Goal: Task Accomplishment & Management: Manage account settings

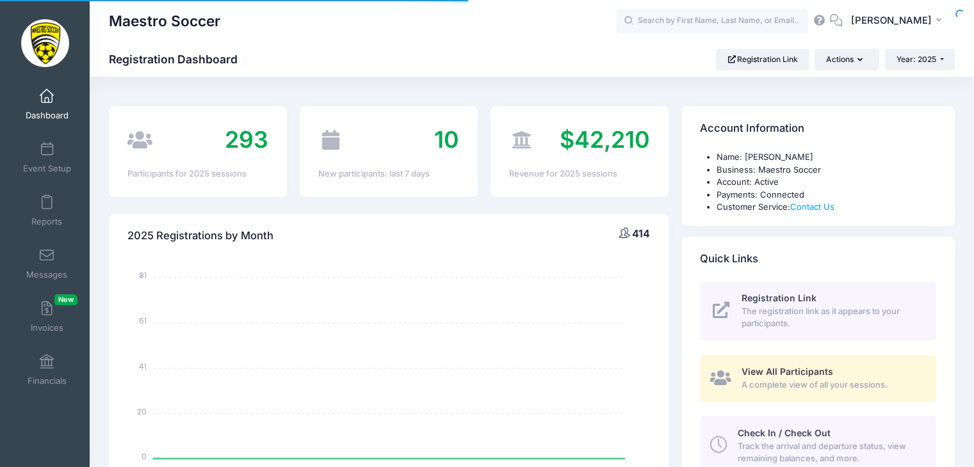
select select
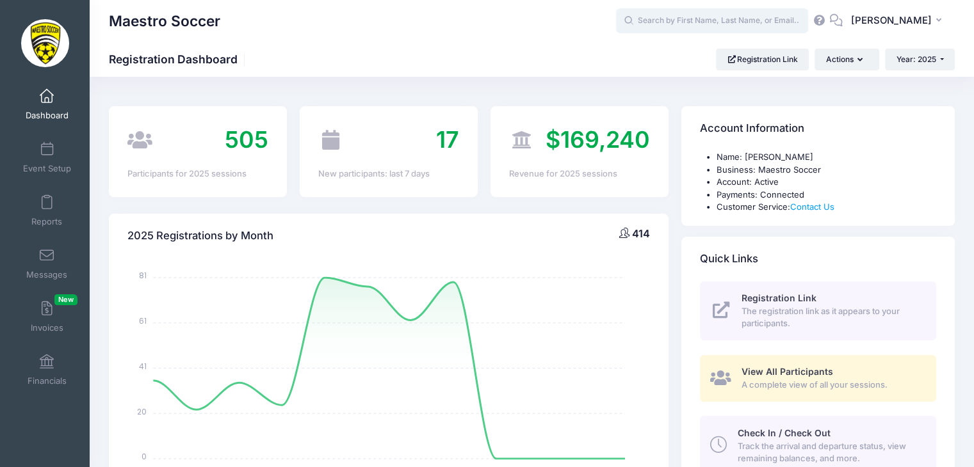
click at [777, 23] on input "text" at bounding box center [712, 21] width 192 height 26
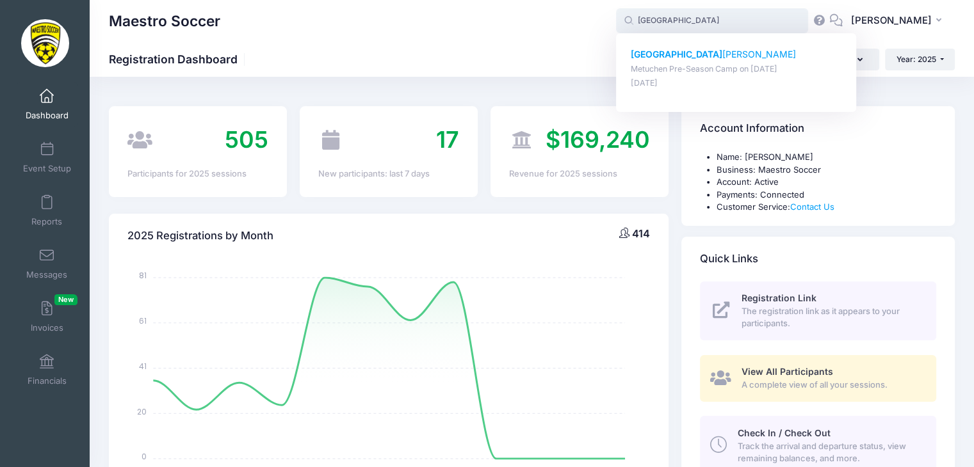
click at [704, 56] on p "London [PERSON_NAME]" at bounding box center [736, 54] width 211 height 13
type input "London [PERSON_NAME] (Metuchen Pre-Season Camp, [DATE])"
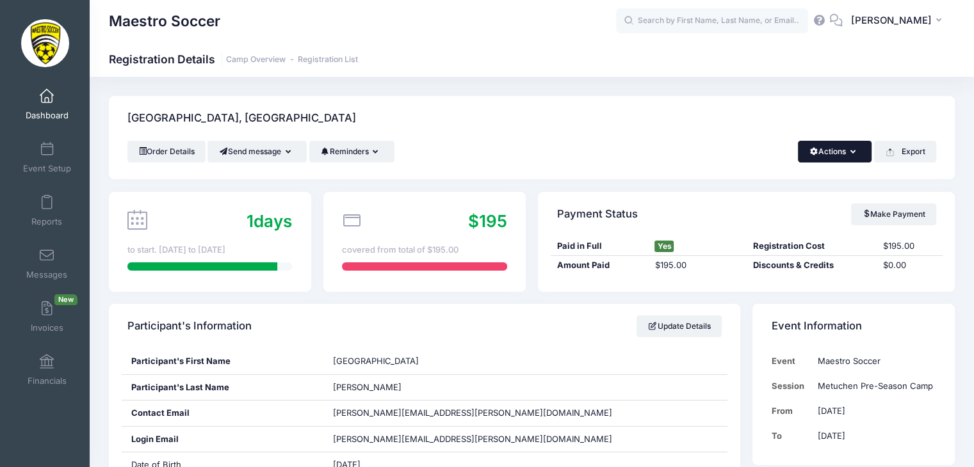
drag, startPoint x: 832, startPoint y: 149, endPoint x: 832, endPoint y: 157, distance: 7.7
click at [832, 149] on button "Actions" at bounding box center [835, 152] width 74 height 22
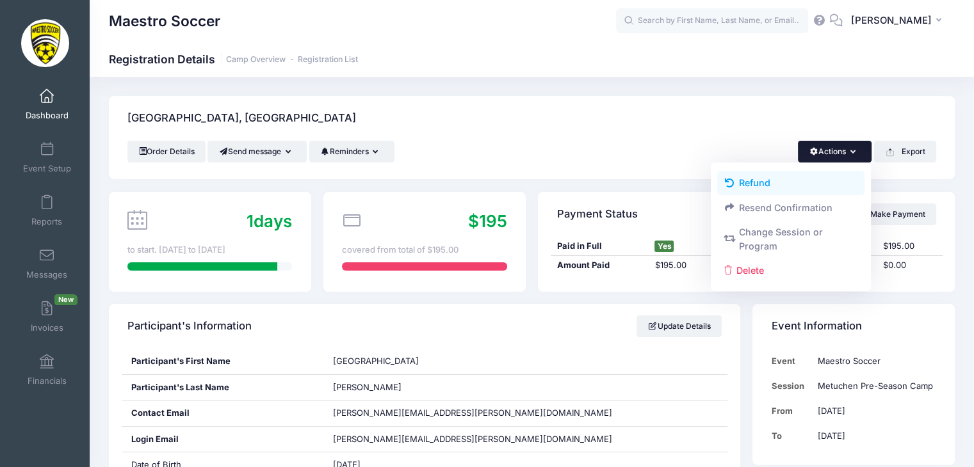
click at [773, 187] on link "Refund" at bounding box center [791, 183] width 148 height 24
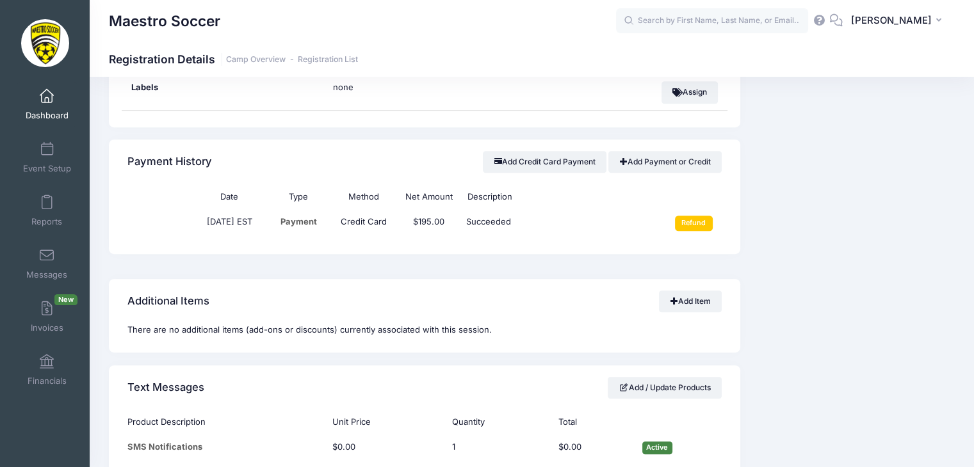
scroll to position [743, 0]
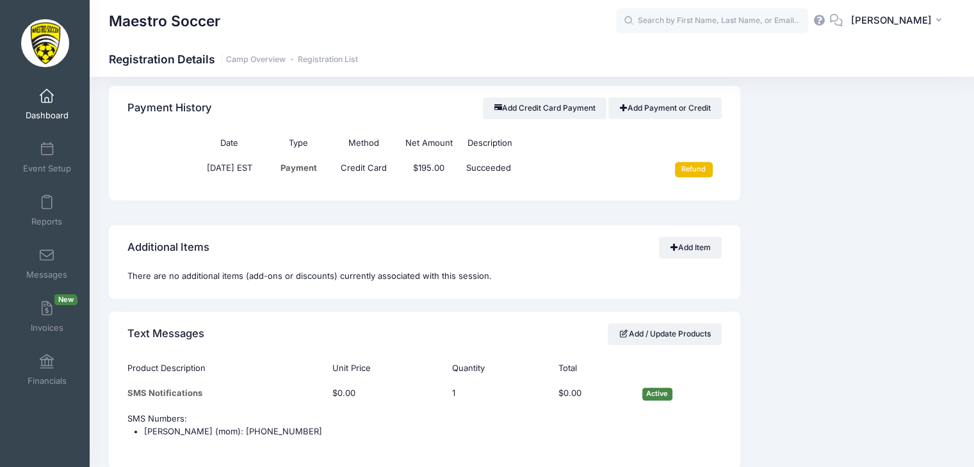
click at [697, 167] on input "Refund" at bounding box center [694, 169] width 38 height 15
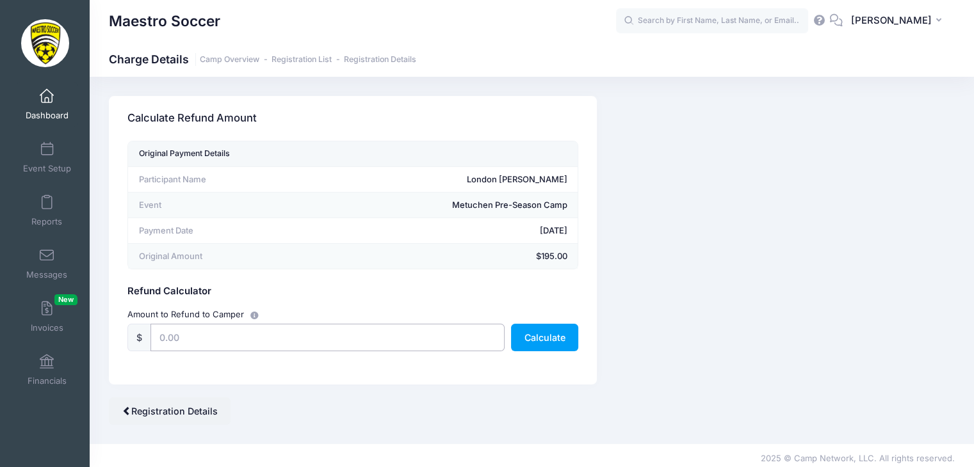
click at [238, 345] on input "text" at bounding box center [327, 338] width 354 height 28
type input "195"
click at [585, 328] on div "Original Payment Details Participant Name London Holmes Event Metuchen Pre-Seas…" at bounding box center [353, 263] width 488 height 244
click at [561, 339] on button "Calculate" at bounding box center [544, 338] width 67 height 28
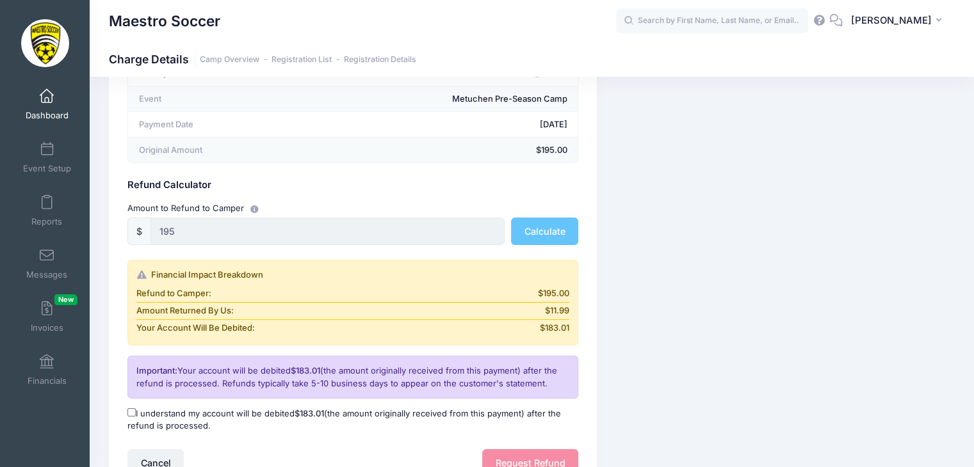
scroll to position [220, 0]
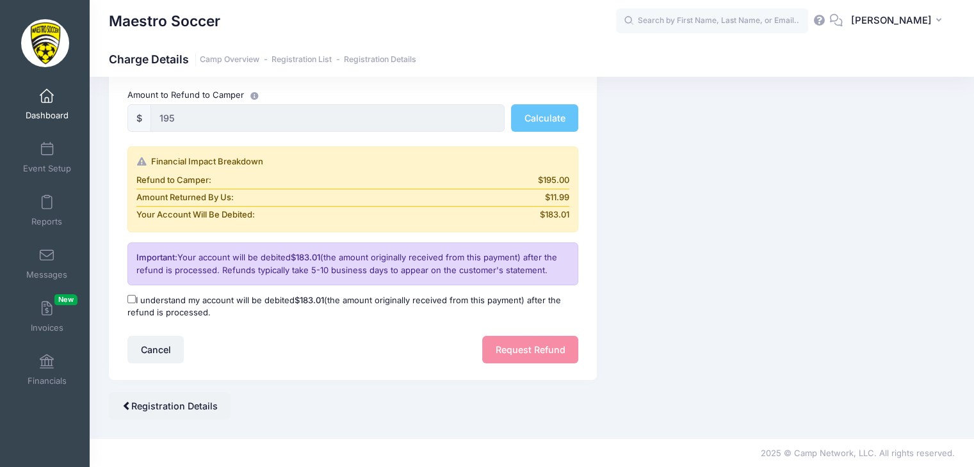
click at [131, 295] on input "I understand my account will be debited $183.01 (the amount originally received…" at bounding box center [131, 299] width 8 height 8
checkbox input "true"
click at [527, 351] on button "Request Refund" at bounding box center [530, 350] width 96 height 28
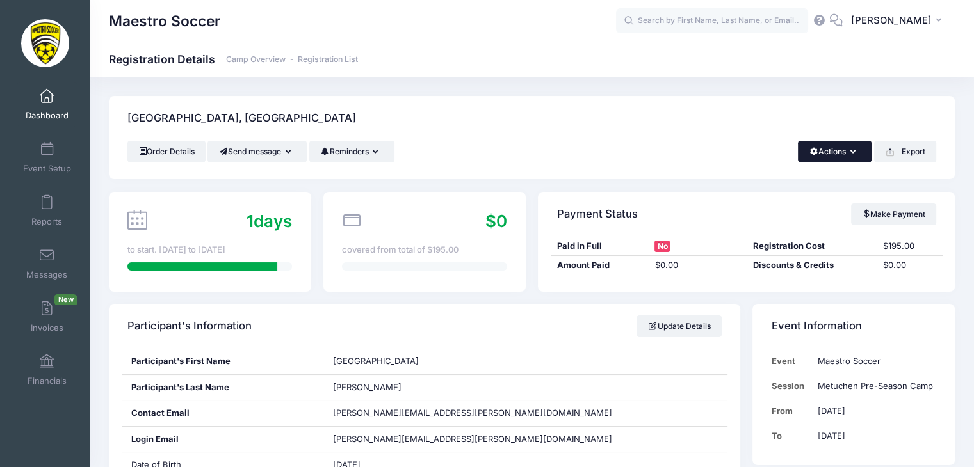
click at [848, 152] on button "Actions" at bounding box center [835, 152] width 74 height 22
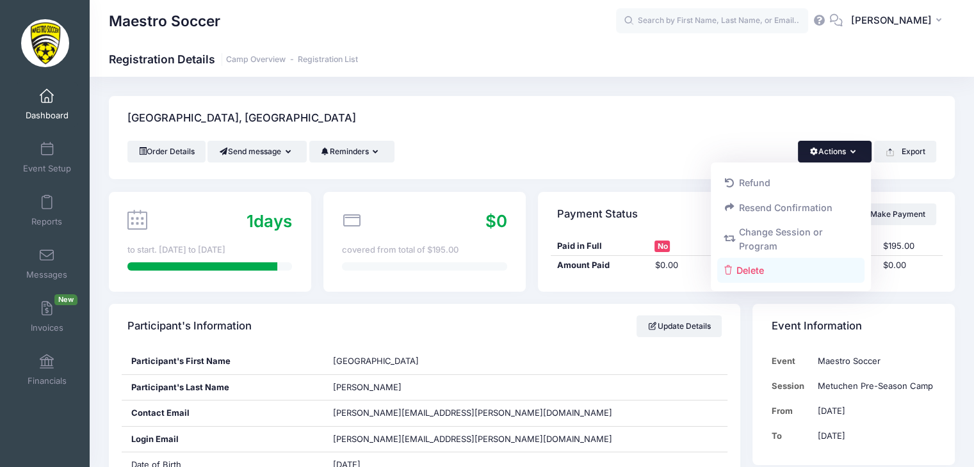
click at [771, 272] on link "Delete" at bounding box center [791, 270] width 148 height 24
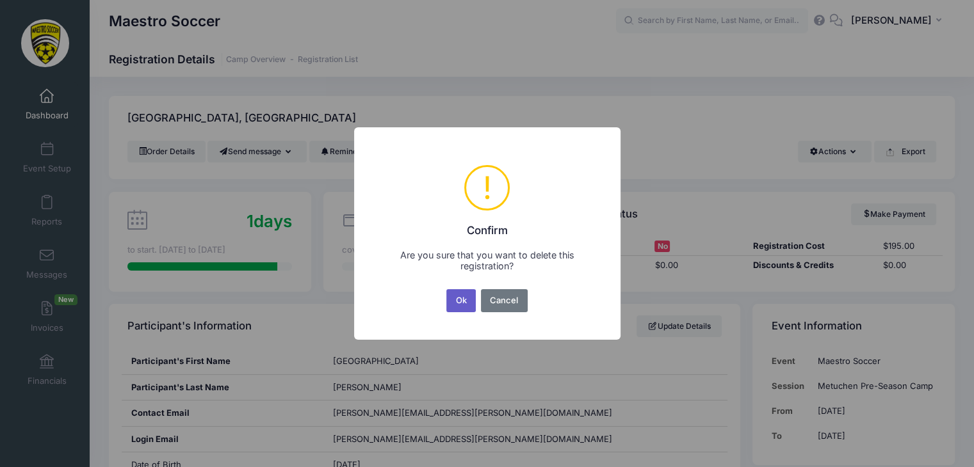
click at [465, 300] on button "Ok" at bounding box center [460, 300] width 29 height 23
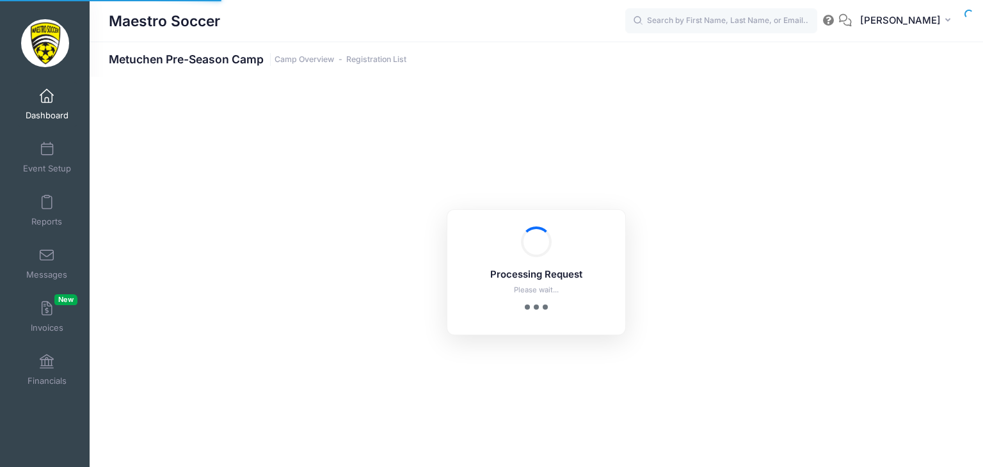
select select "10"
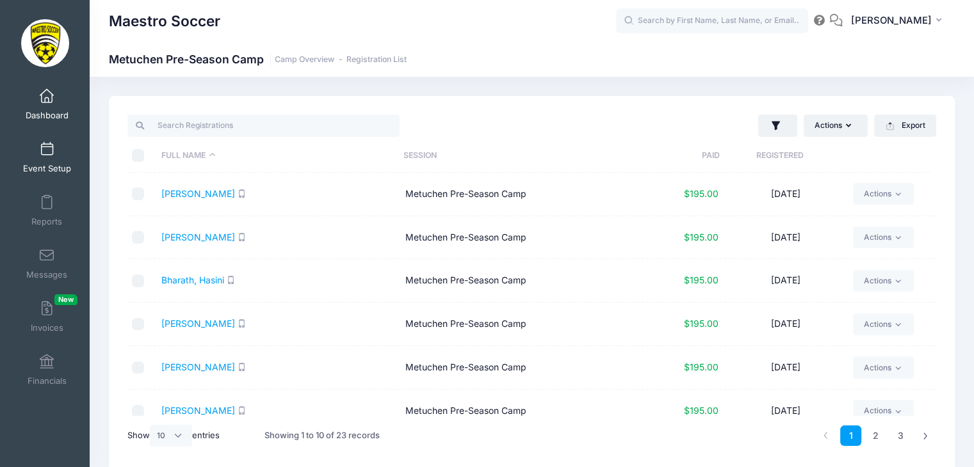
click at [48, 157] on link "Event Setup" at bounding box center [47, 157] width 61 height 45
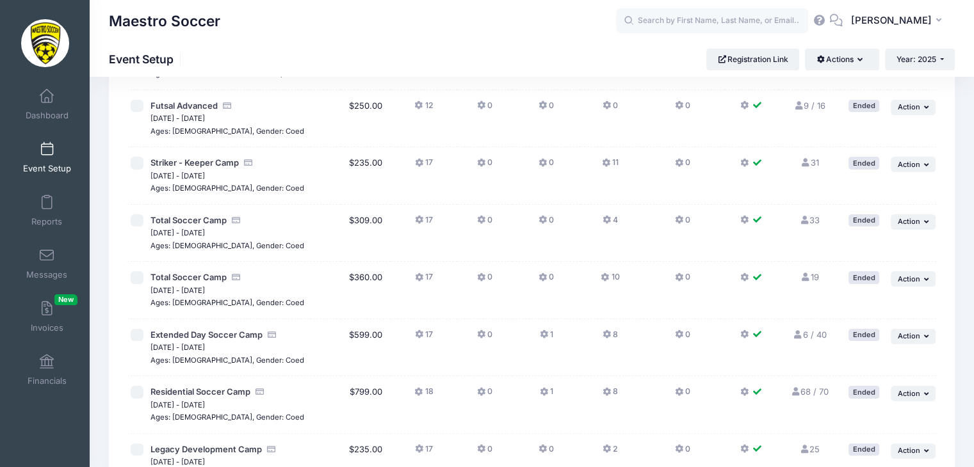
scroll to position [34, 0]
